Goal: Task Accomplishment & Management: Manage account settings

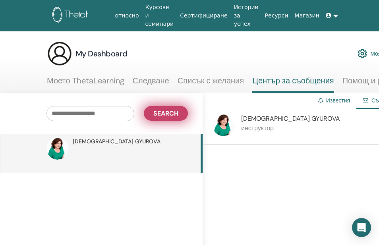
click at [167, 116] on span "Search" at bounding box center [165, 113] width 25 height 8
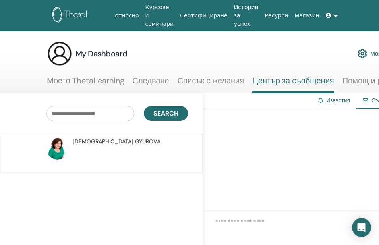
click at [91, 141] on span "ZORNITSA GYUROVA" at bounding box center [117, 142] width 88 height 8
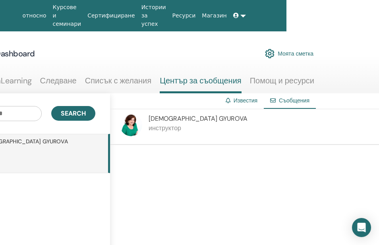
scroll to position [0, 98]
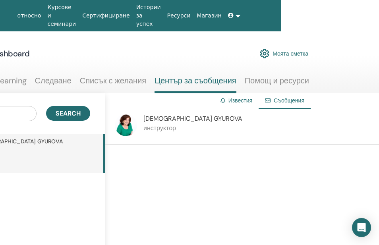
click at [284, 99] on span "Съобщения" at bounding box center [289, 100] width 31 height 7
click at [241, 101] on link "Известия" at bounding box center [241, 100] width 24 height 7
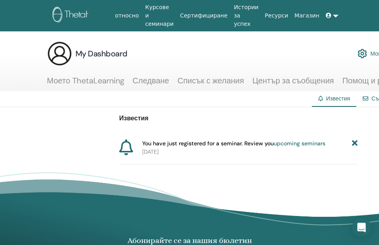
click at [285, 142] on link "upcoming seminars" at bounding box center [300, 143] width 52 height 7
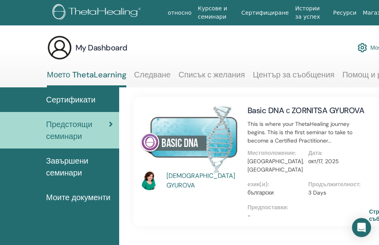
click at [187, 143] on img at bounding box center [189, 139] width 98 height 69
click at [198, 181] on div "ZORNITSA GYUROVA" at bounding box center [204, 180] width 74 height 19
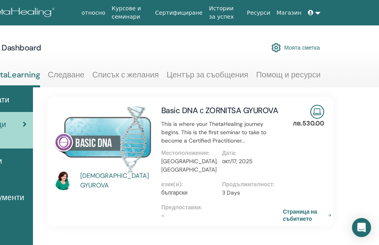
scroll to position [0, 98]
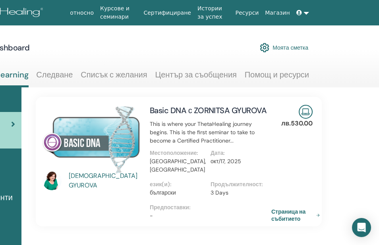
click at [100, 76] on link "Списък с желания" at bounding box center [114, 78] width 66 height 16
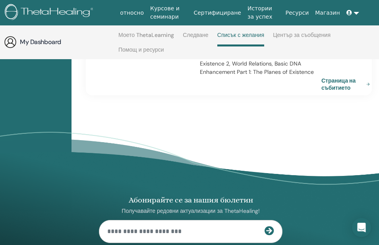
scroll to position [908, 48]
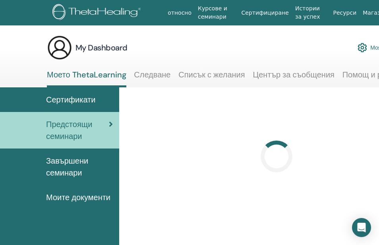
scroll to position [0, 98]
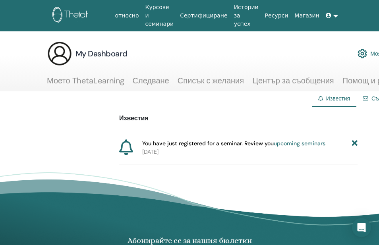
click at [328, 16] on link at bounding box center [332, 15] width 19 height 15
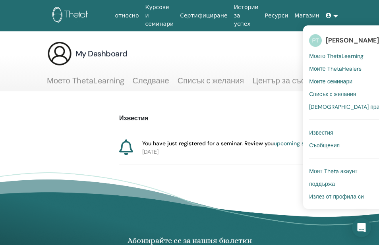
click at [99, 128] on div "Известия You have just registered for a seminar. Review you upcoming seminars 2…" at bounding box center [238, 135] width 477 height 57
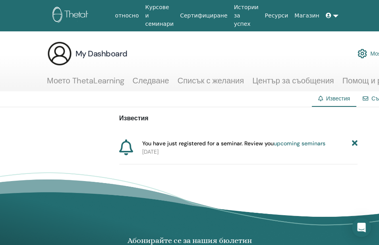
click at [142, 16] on link "относно" at bounding box center [127, 15] width 30 height 15
click at [294, 15] on link "Магазин" at bounding box center [306, 15] width 31 height 15
click at [285, 145] on link "upcoming seminars" at bounding box center [300, 143] width 52 height 7
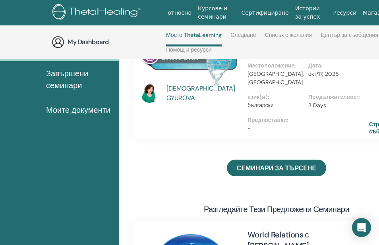
scroll to position [74, 0]
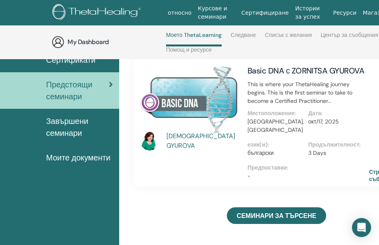
click at [210, 141] on div "ZORNITSA GYUROVA" at bounding box center [204, 141] width 74 height 19
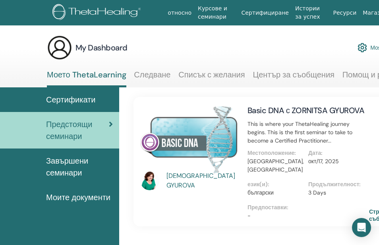
click at [200, 141] on img at bounding box center [189, 139] width 98 height 69
click at [201, 179] on div "ZORNITSA GYUROVA" at bounding box center [204, 180] width 74 height 19
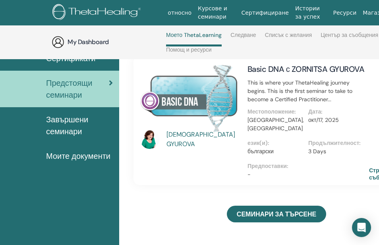
scroll to position [74, 0]
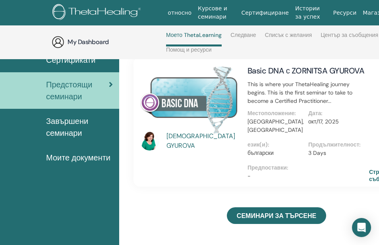
click at [180, 102] on img at bounding box center [189, 99] width 98 height 69
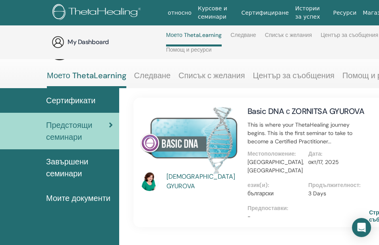
scroll to position [0, 0]
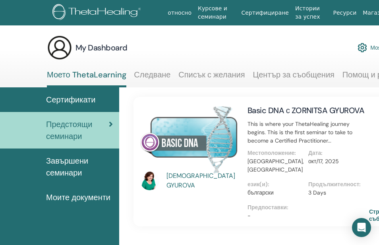
click at [182, 144] on img at bounding box center [189, 139] width 98 height 69
click at [363, 48] on img at bounding box center [363, 48] width 10 height 14
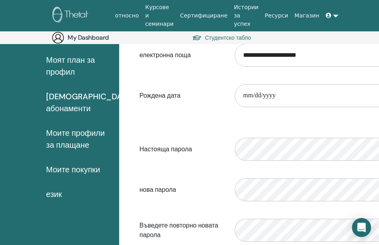
scroll to position [92, 0]
click at [61, 192] on span "език" at bounding box center [54, 194] width 16 height 12
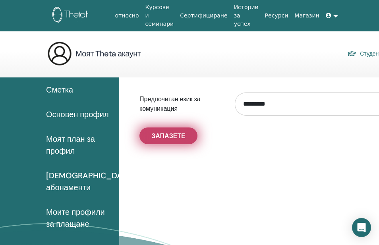
click at [160, 136] on span "Запазете" at bounding box center [168, 136] width 34 height 8
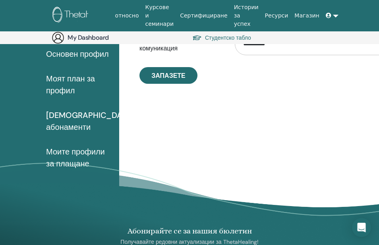
scroll to position [92, 0]
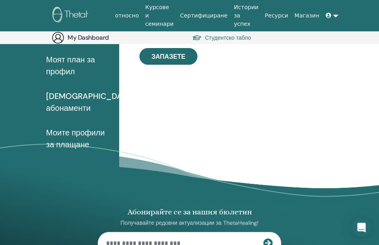
click at [72, 138] on span "Моите профили за плащане" at bounding box center [79, 139] width 67 height 24
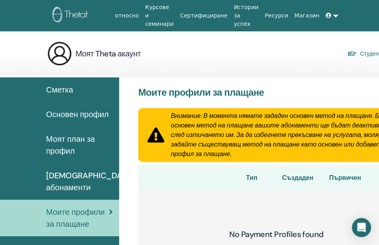
click at [60, 88] on span "Сметка" at bounding box center [59, 90] width 27 height 12
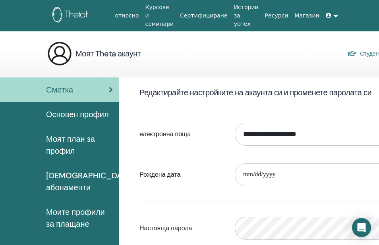
click at [58, 113] on span "Основен профил" at bounding box center [77, 115] width 63 height 12
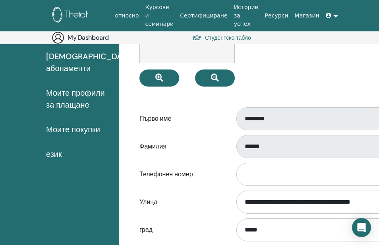
scroll to position [172, 0]
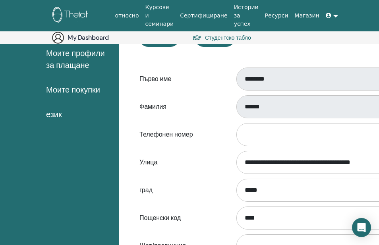
click at [68, 91] on span "Моите покупки" at bounding box center [73, 90] width 54 height 12
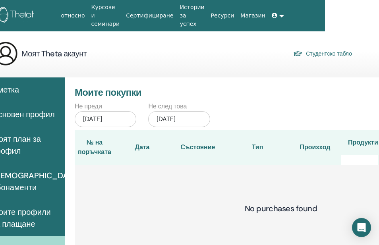
scroll to position [0, 118]
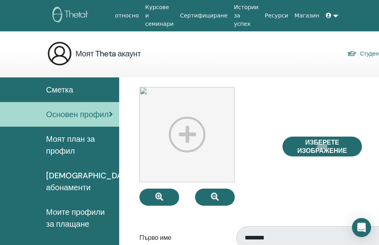
click at [55, 91] on span "Сметка" at bounding box center [59, 90] width 27 height 12
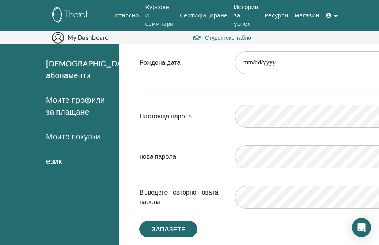
scroll to position [132, 0]
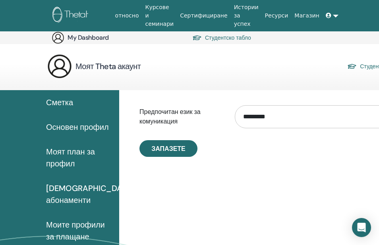
scroll to position [92, 0]
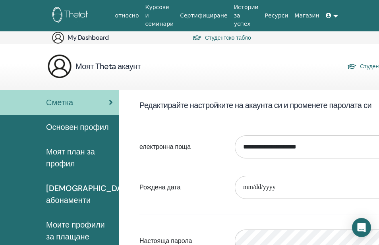
scroll to position [92, 0]
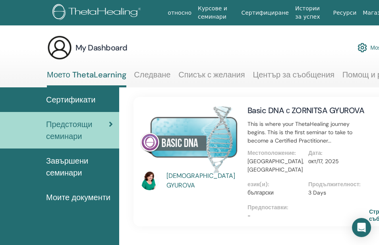
click at [196, 147] on img at bounding box center [189, 139] width 98 height 69
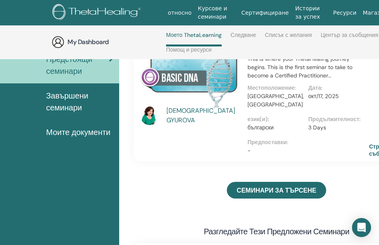
scroll to position [113, 0]
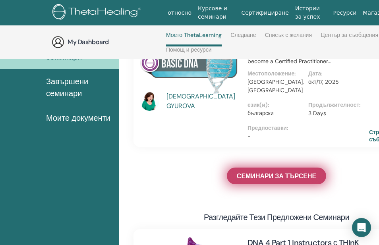
click at [256, 172] on span "СЕМИНАРИ ЗА ТЪРСЕНЕ" at bounding box center [277, 176] width 80 height 8
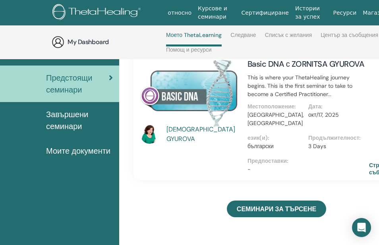
scroll to position [74, 0]
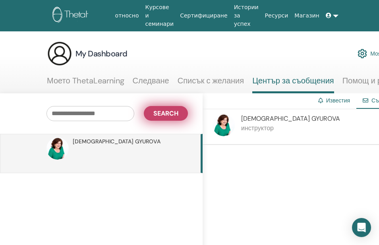
click at [163, 113] on span "Search" at bounding box center [165, 113] width 25 height 8
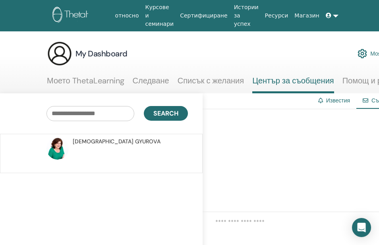
click at [146, 81] on link "Следване" at bounding box center [151, 84] width 37 height 16
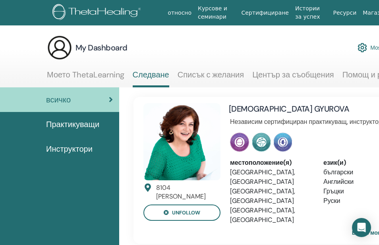
click at [70, 122] on span "Практикуващи" at bounding box center [72, 124] width 53 height 12
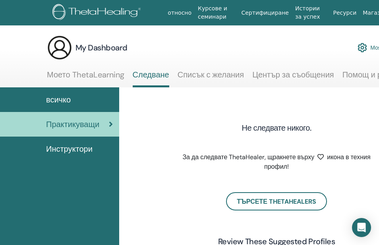
click at [78, 147] on span "Инструктори" at bounding box center [69, 149] width 47 height 12
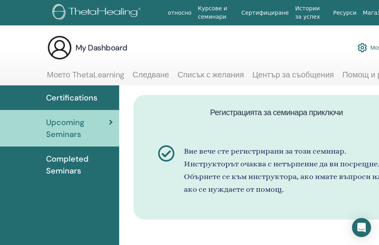
click at [80, 160] on span "Completed Seminars" at bounding box center [79, 165] width 67 height 24
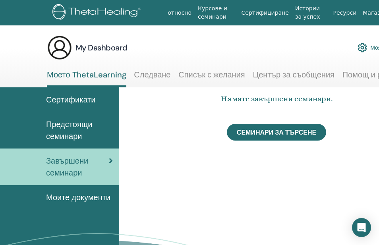
click at [66, 124] on span "Предстоящи семинари" at bounding box center [79, 130] width 67 height 24
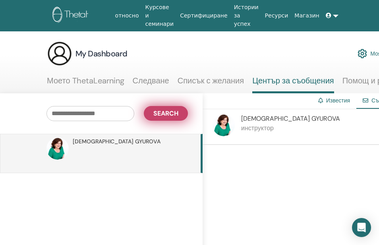
click at [161, 113] on span "Search" at bounding box center [165, 113] width 25 height 8
